Goal: Navigation & Orientation: Find specific page/section

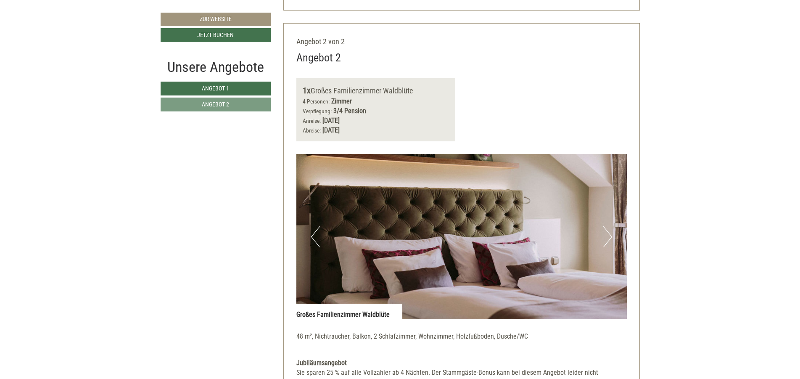
scroll to position [1059, 0]
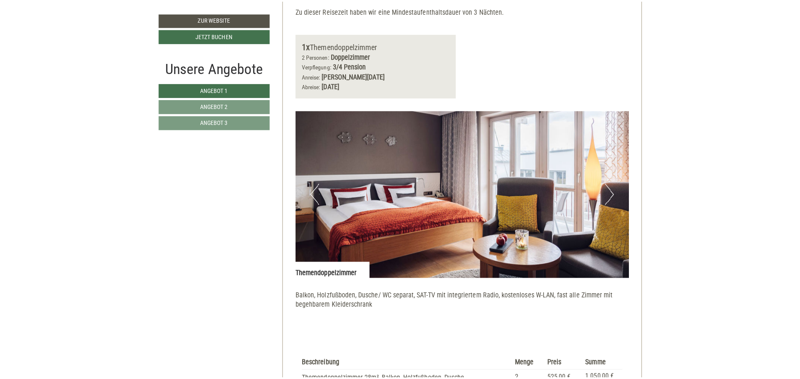
scroll to position [555, 0]
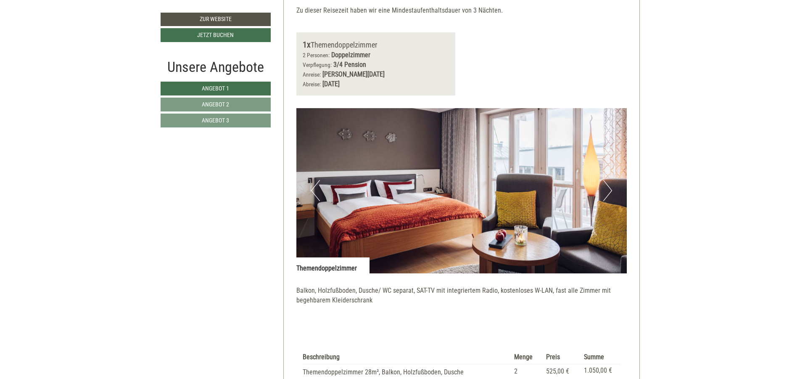
click at [230, 96] on nav "Angebot 1 Angebot 2 Angebot 3" at bounding box center [216, 105] width 113 height 46
click at [224, 103] on span "Angebot 2" at bounding box center [215, 104] width 27 height 7
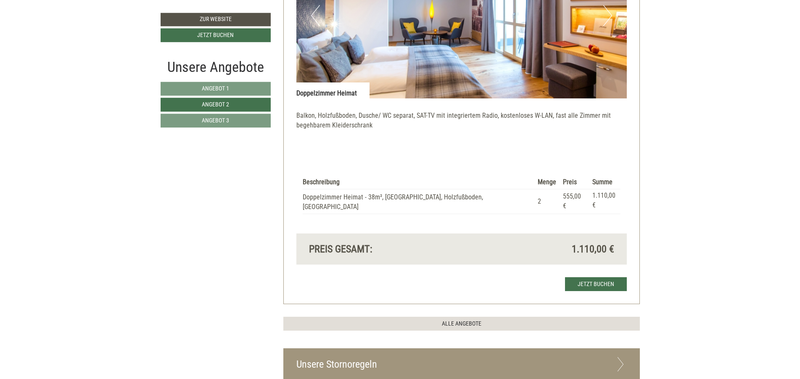
scroll to position [915, 0]
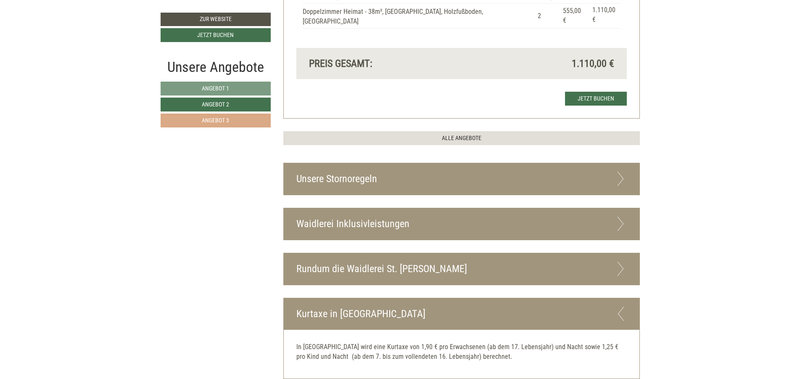
click at [181, 125] on link "Angebot 3" at bounding box center [215, 120] width 110 height 14
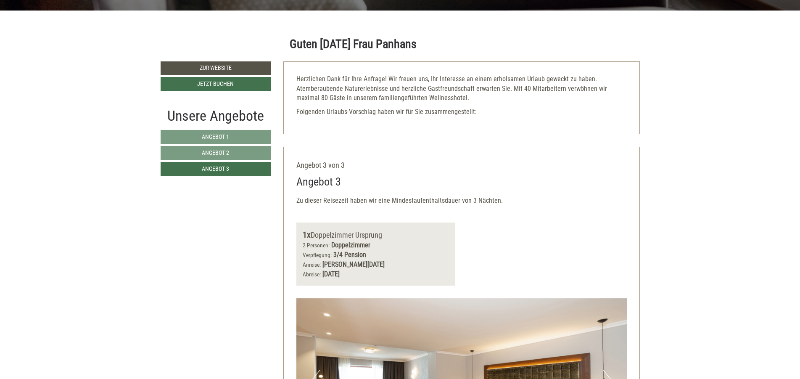
scroll to position [310, 0]
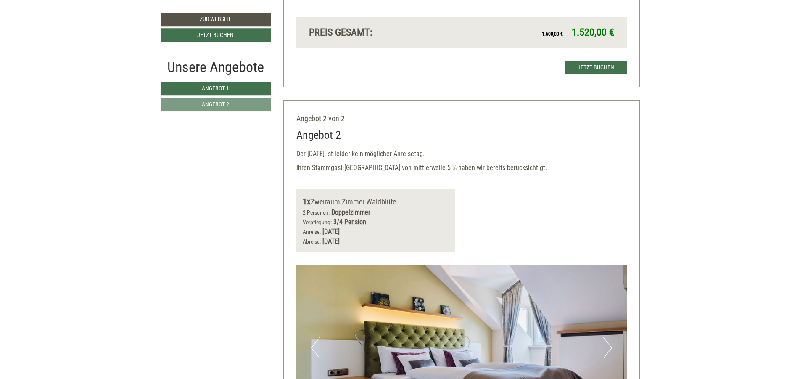
scroll to position [908, 0]
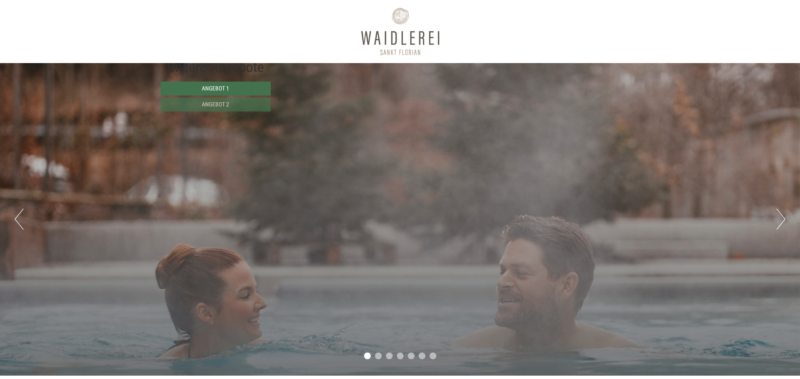
scroll to position [555, 0]
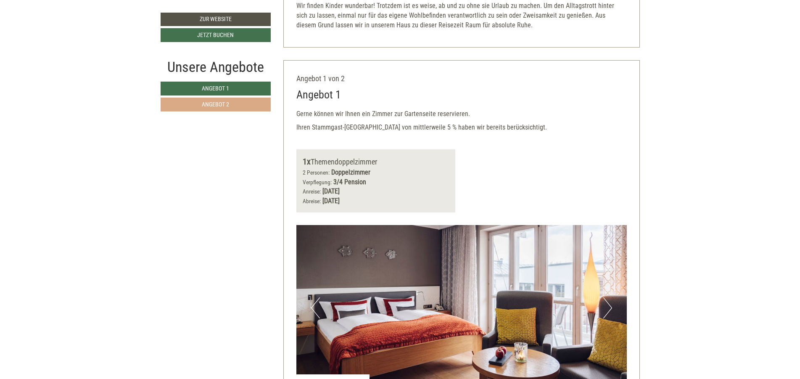
click at [243, 104] on link "Angebot 2" at bounding box center [215, 104] width 110 height 14
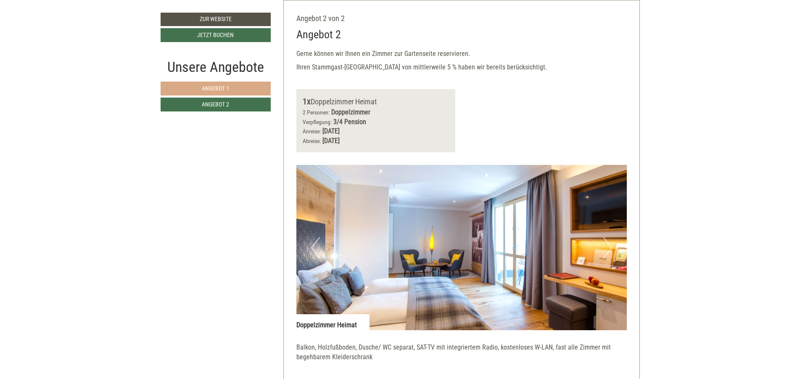
click at [255, 91] on link "Angebot 1" at bounding box center [215, 89] width 110 height 14
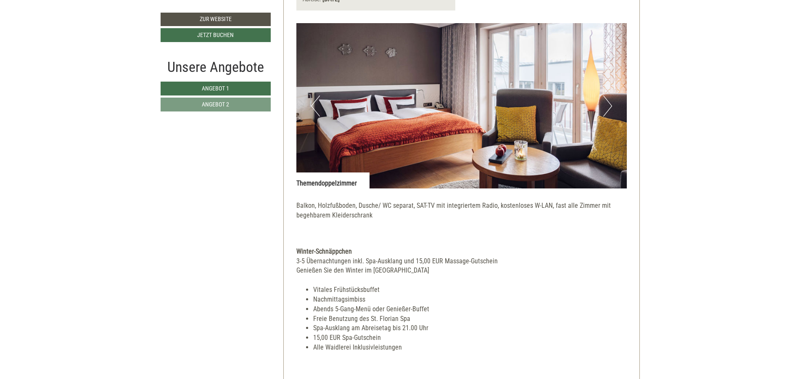
scroll to position [555, 0]
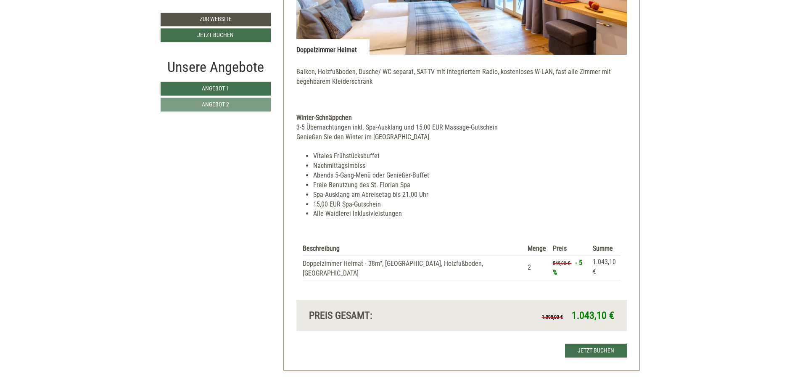
scroll to position [1563, 0]
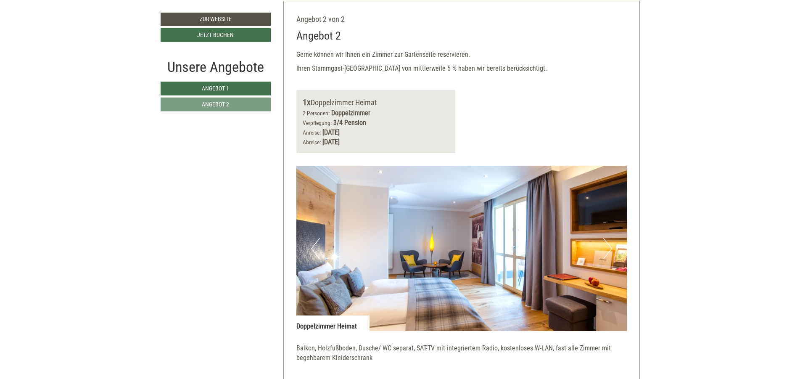
scroll to position [1059, 0]
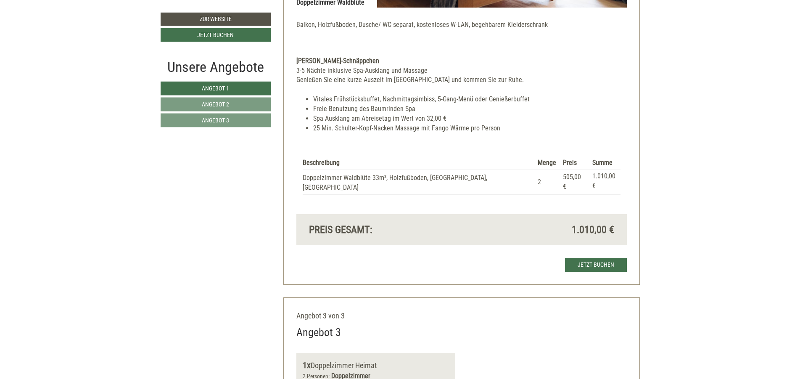
scroll to position [1311, 0]
